Goal: Leave review/rating: Share an evaluation or opinion about a product, service, or content

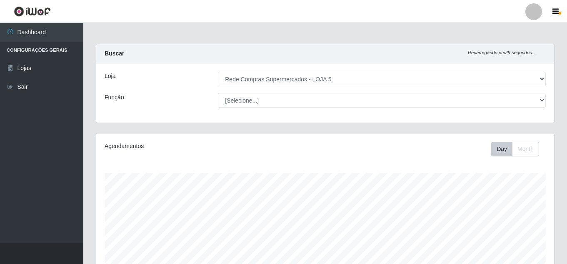
select select "397"
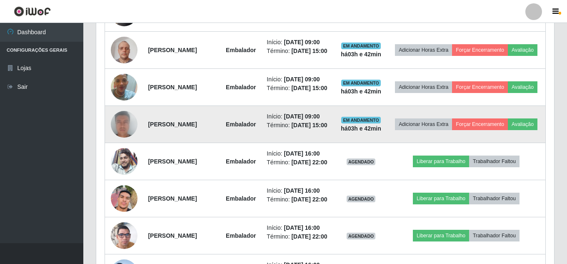
scroll to position [422, 0]
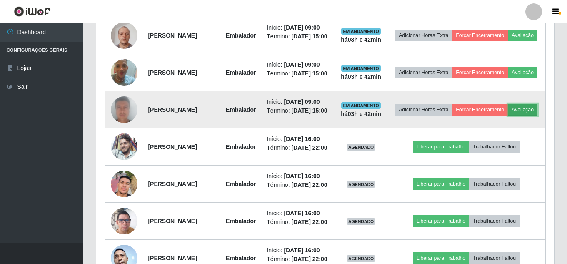
click at [508, 115] on button "Avaliação" at bounding box center [523, 110] width 30 height 12
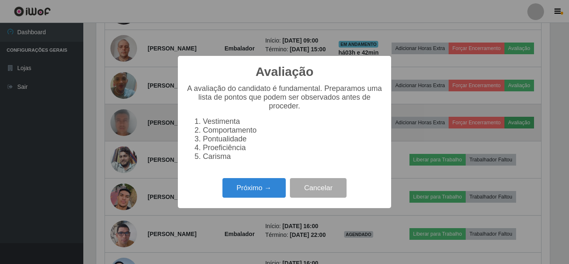
scroll to position [173, 453]
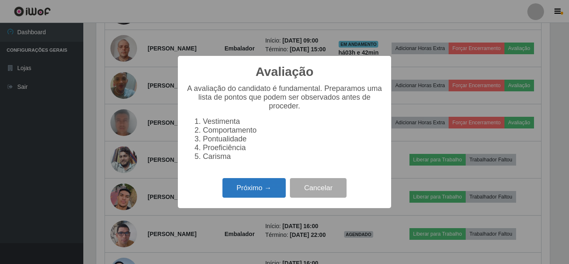
click at [249, 184] on button "Próximo →" at bounding box center [253, 188] width 63 height 20
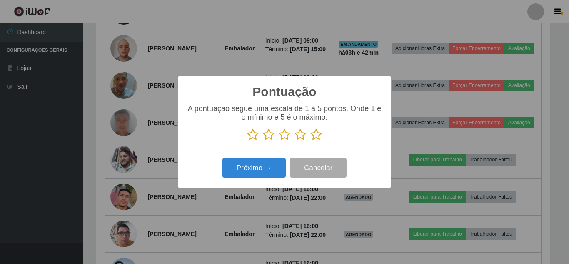
click at [315, 136] on icon at bounding box center [316, 134] width 12 height 12
click at [310, 141] on input "radio" at bounding box center [310, 141] width 0 height 0
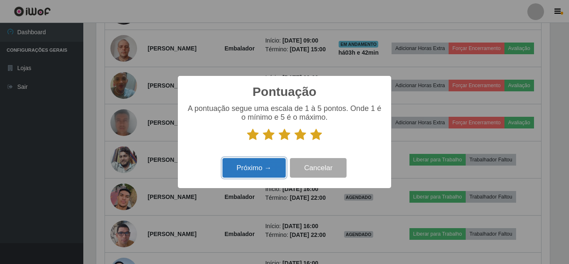
click at [265, 165] on button "Próximo →" at bounding box center [253, 168] width 63 height 20
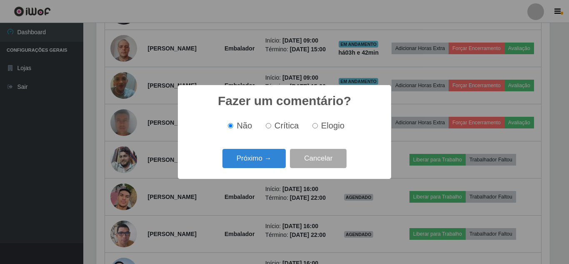
click at [265, 164] on button "Próximo →" at bounding box center [253, 159] width 63 height 20
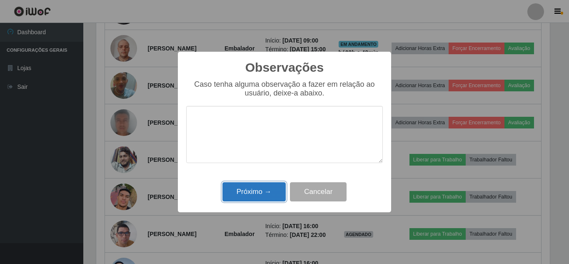
click at [263, 191] on button "Próximo →" at bounding box center [253, 192] width 63 height 20
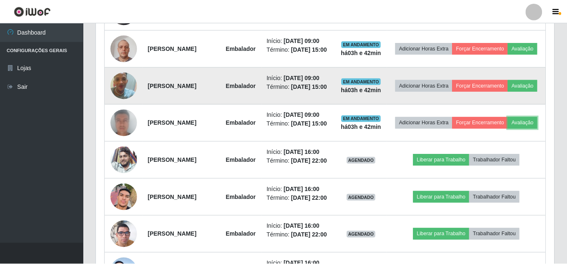
scroll to position [173, 458]
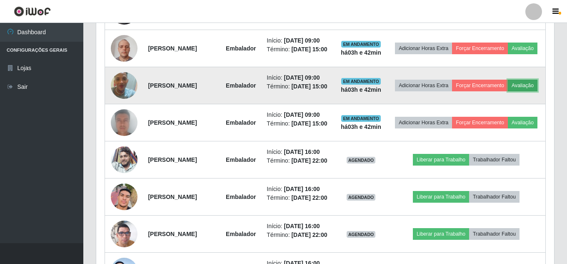
click at [508, 91] on button "Avaliação" at bounding box center [523, 86] width 30 height 12
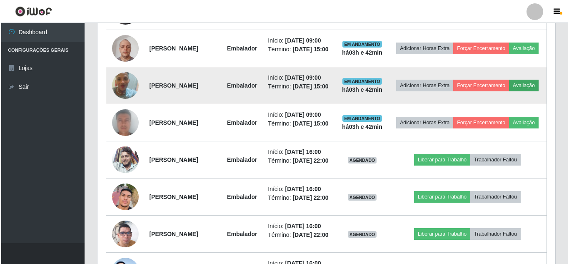
scroll to position [173, 453]
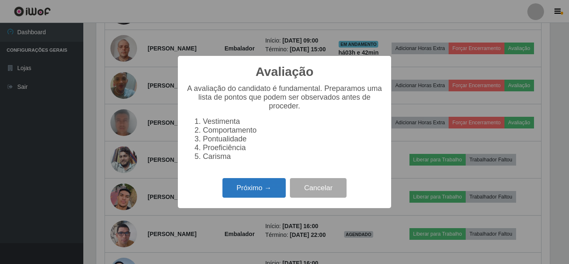
click at [272, 194] on button "Próximo →" at bounding box center [253, 188] width 63 height 20
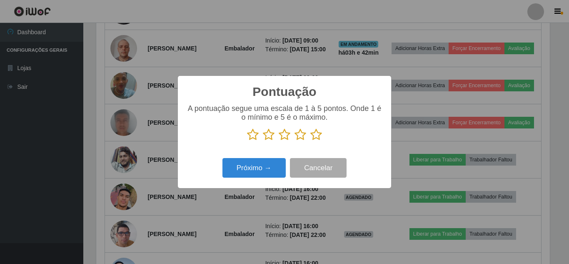
click at [314, 133] on icon at bounding box center [316, 134] width 12 height 12
click at [310, 141] on input "radio" at bounding box center [310, 141] width 0 height 0
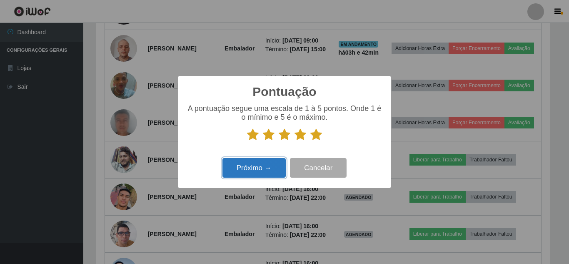
click at [251, 160] on button "Próximo →" at bounding box center [253, 168] width 63 height 20
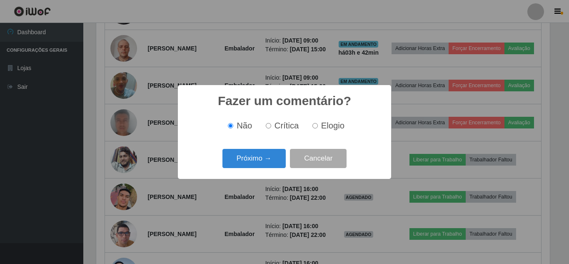
click at [251, 160] on button "Próximo →" at bounding box center [253, 159] width 63 height 20
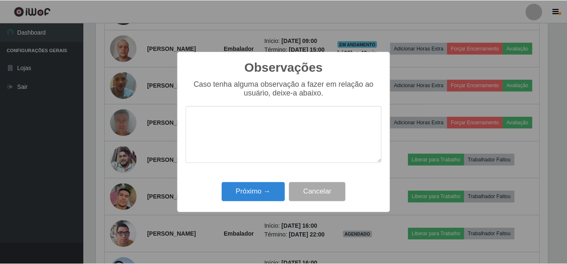
scroll to position [416155, 415875]
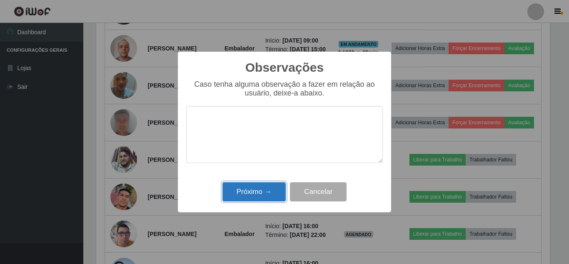
click at [255, 190] on button "Próximo →" at bounding box center [253, 192] width 63 height 20
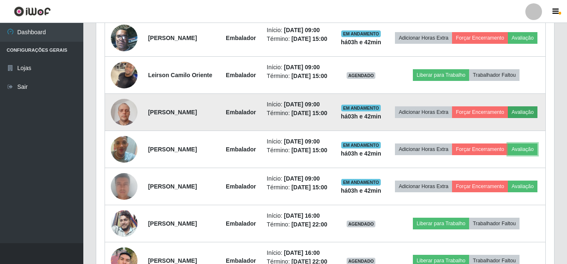
scroll to position [326, 0]
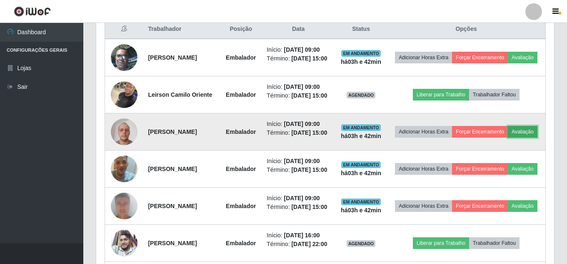
click at [508, 137] on button "Avaliação" at bounding box center [523, 132] width 30 height 12
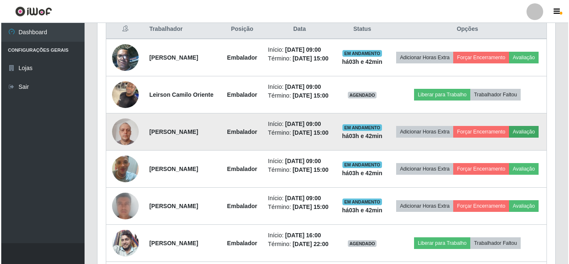
scroll to position [173, 453]
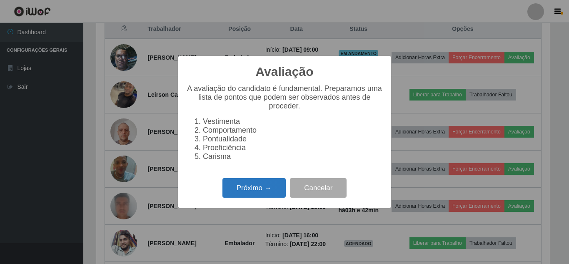
click at [261, 183] on button "Próximo →" at bounding box center [253, 188] width 63 height 20
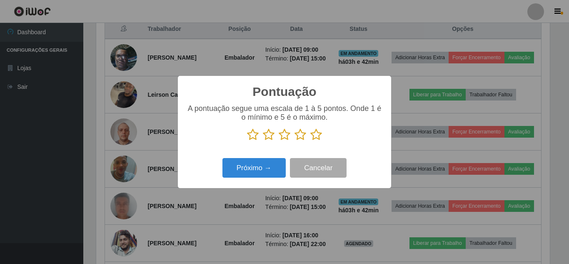
scroll to position [416155, 415875]
click at [314, 132] on icon at bounding box center [316, 134] width 12 height 12
click at [310, 141] on input "radio" at bounding box center [310, 141] width 0 height 0
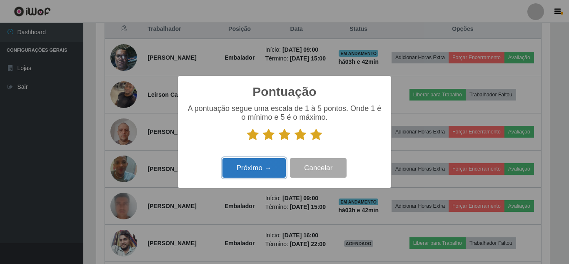
click at [256, 169] on button "Próximo →" at bounding box center [253, 168] width 63 height 20
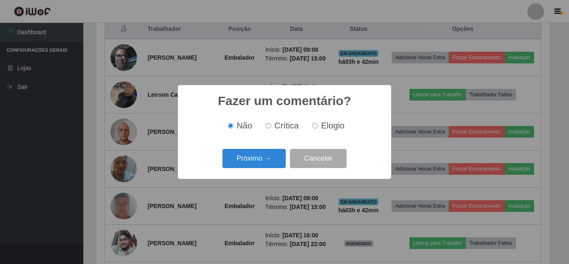
click at [260, 161] on button "Próximo →" at bounding box center [253, 159] width 63 height 20
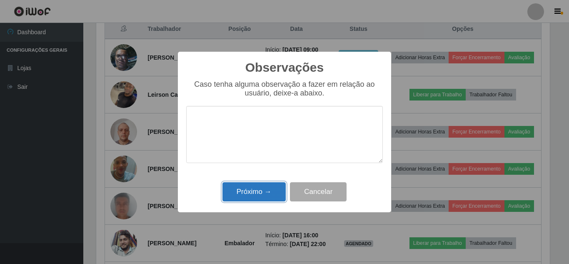
click at [255, 188] on button "Próximo →" at bounding box center [253, 192] width 63 height 20
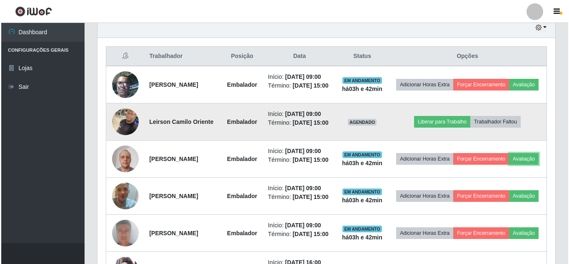
scroll to position [284, 0]
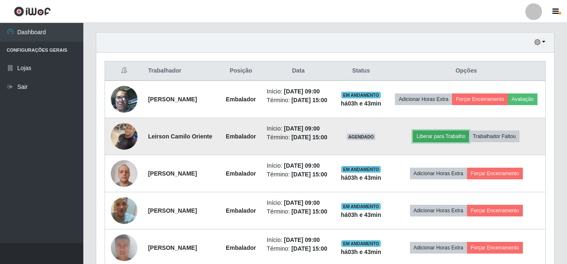
click at [452, 142] on button "Liberar para Trabalho" at bounding box center [441, 136] width 56 height 12
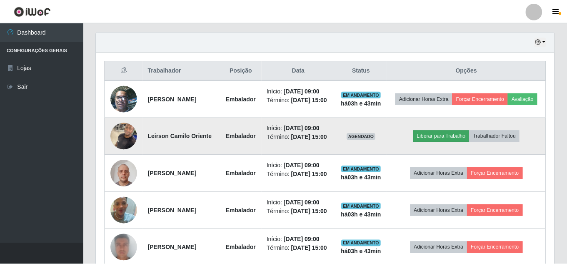
scroll to position [173, 453]
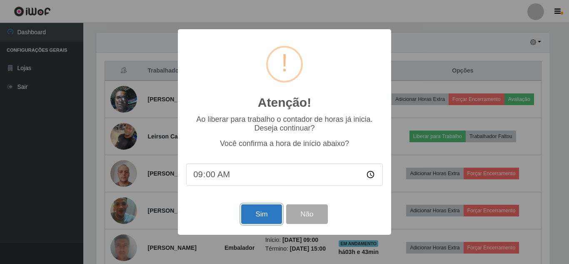
click at [257, 217] on button "Sim" at bounding box center [261, 214] width 40 height 20
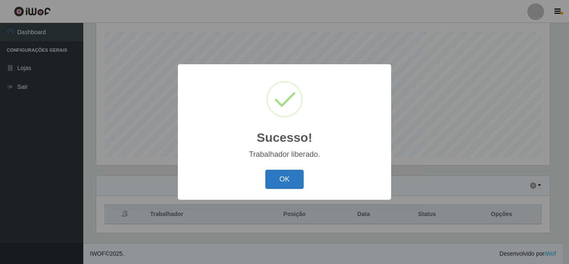
click at [281, 184] on button "OK" at bounding box center [284, 179] width 39 height 20
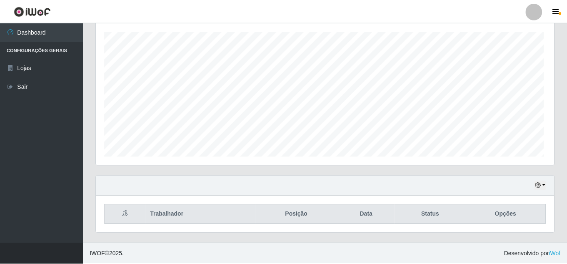
scroll to position [0, 0]
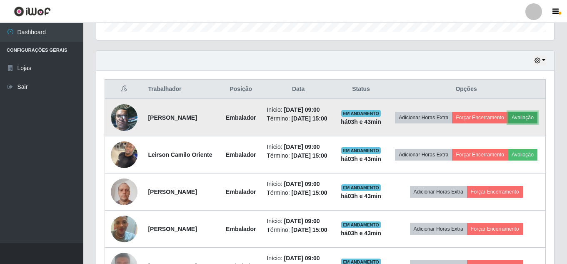
click at [508, 123] on button "Avaliação" at bounding box center [523, 118] width 30 height 12
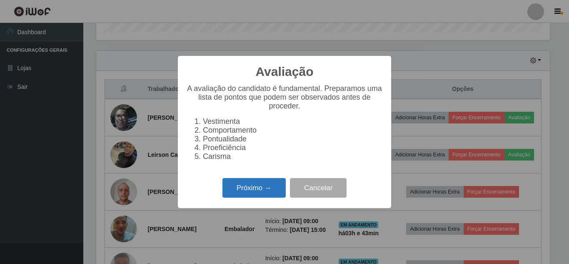
click at [265, 187] on button "Próximo →" at bounding box center [253, 188] width 63 height 20
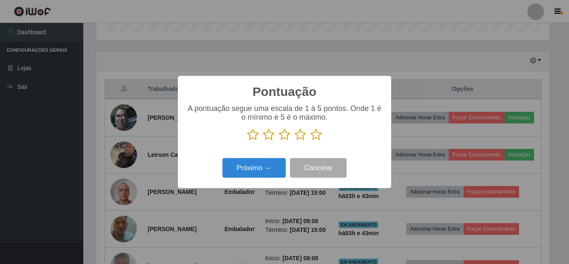
click at [314, 132] on icon at bounding box center [316, 134] width 12 height 12
click at [310, 141] on input "radio" at bounding box center [310, 141] width 0 height 0
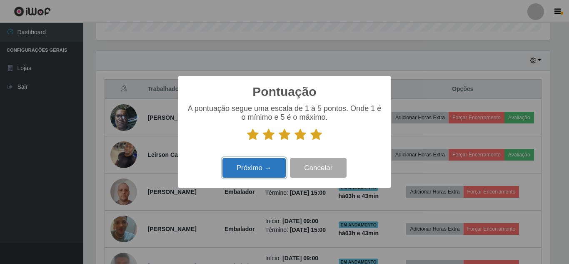
click at [274, 162] on button "Próximo →" at bounding box center [253, 168] width 63 height 20
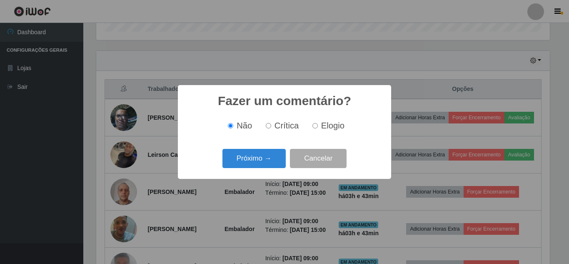
click at [274, 162] on button "Próximo →" at bounding box center [253, 159] width 63 height 20
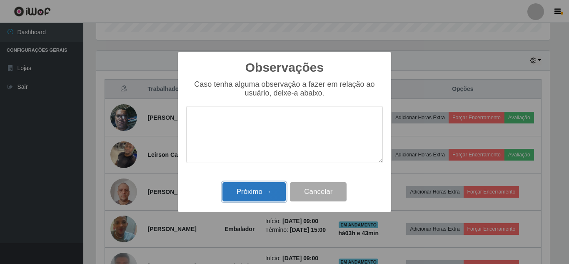
click at [264, 189] on button "Próximo →" at bounding box center [253, 192] width 63 height 20
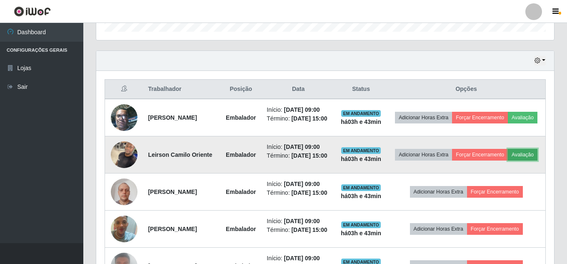
click at [508, 160] on button "Avaliação" at bounding box center [523, 155] width 30 height 12
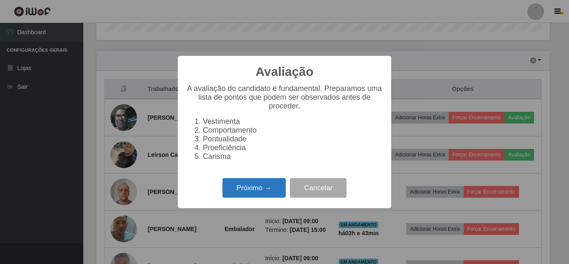
click at [260, 191] on button "Próximo →" at bounding box center [253, 188] width 63 height 20
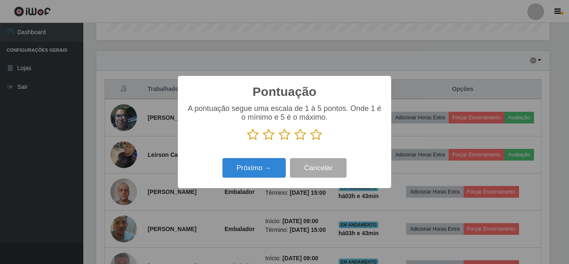
click at [319, 134] on icon at bounding box center [316, 134] width 12 height 12
click at [310, 141] on input "radio" at bounding box center [310, 141] width 0 height 0
click at [264, 159] on div "Próximo → Cancelar" at bounding box center [284, 168] width 197 height 24
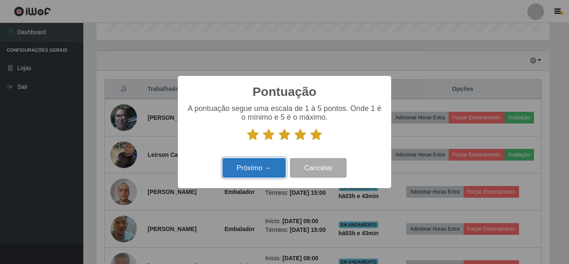
click at [261, 163] on button "Próximo →" at bounding box center [253, 168] width 63 height 20
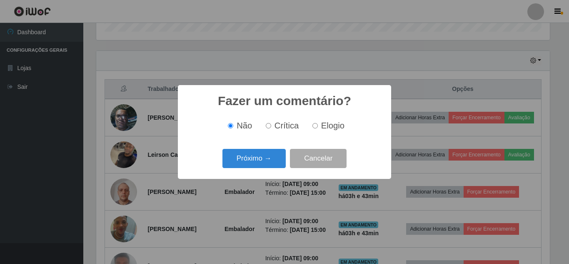
click at [261, 163] on button "Próximo →" at bounding box center [253, 159] width 63 height 20
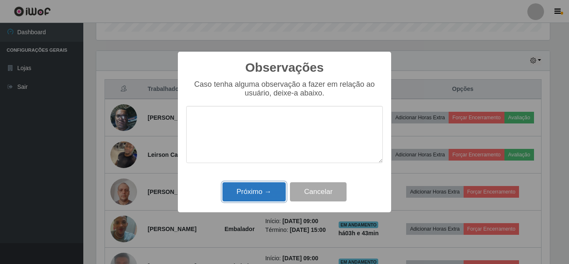
drag, startPoint x: 261, startPoint y: 189, endPoint x: 266, endPoint y: 187, distance: 5.4
click at [261, 190] on button "Próximo →" at bounding box center [253, 192] width 63 height 20
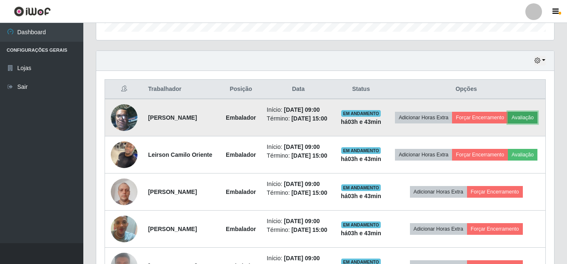
click at [508, 123] on button "Avaliação" at bounding box center [523, 118] width 30 height 12
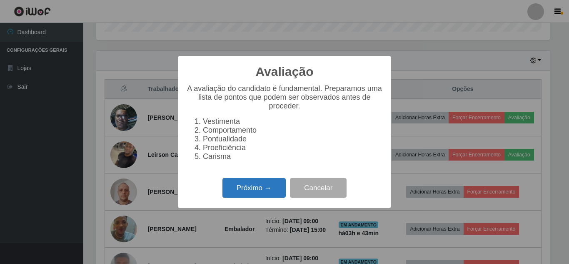
click at [274, 187] on button "Próximo →" at bounding box center [253, 188] width 63 height 20
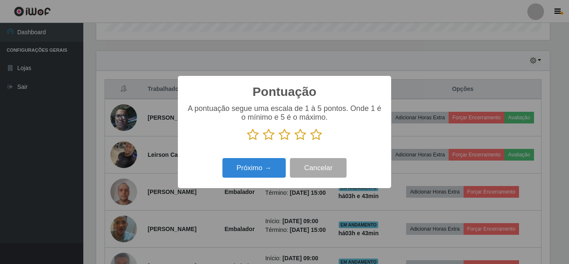
click at [316, 136] on icon at bounding box center [316, 134] width 12 height 12
click at [310, 141] on input "radio" at bounding box center [310, 141] width 0 height 0
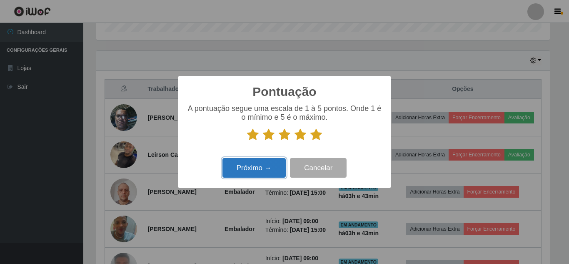
click at [260, 161] on button "Próximo →" at bounding box center [253, 168] width 63 height 20
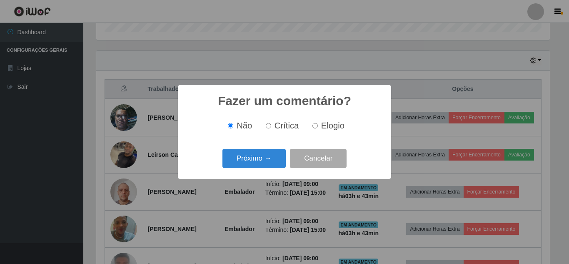
click at [260, 161] on button "Próximo →" at bounding box center [253, 159] width 63 height 20
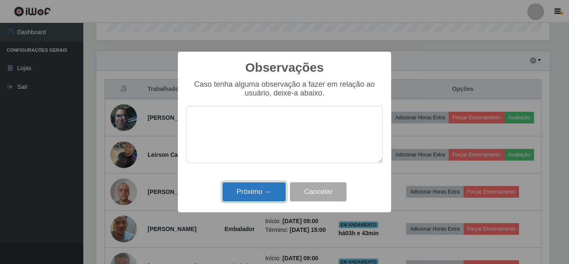
click at [258, 188] on button "Próximo →" at bounding box center [253, 192] width 63 height 20
